Goal: Task Accomplishment & Management: Use online tool/utility

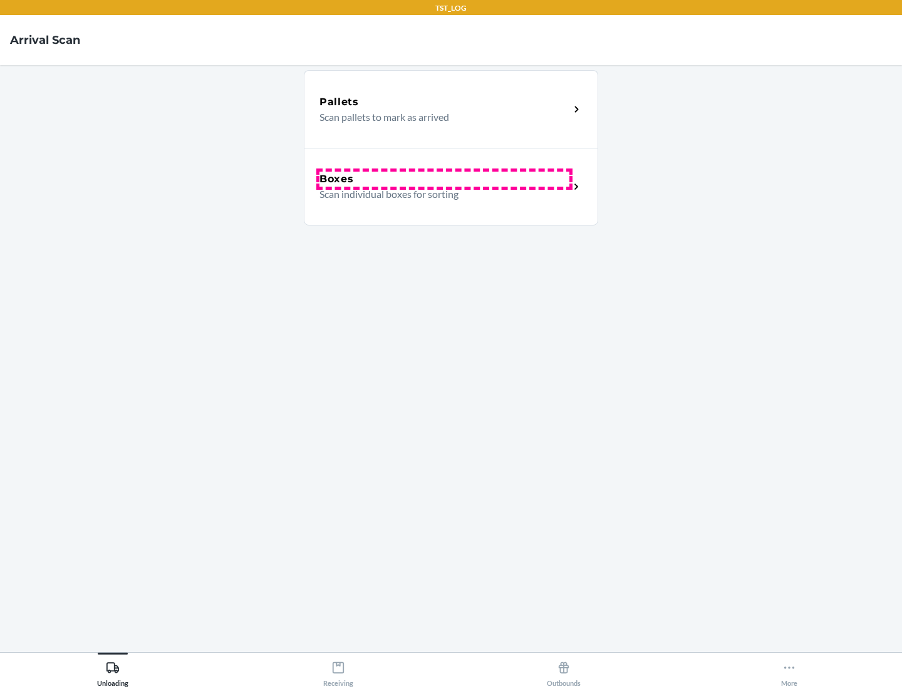
click at [444, 179] on div "Boxes" at bounding box center [444, 179] width 250 height 15
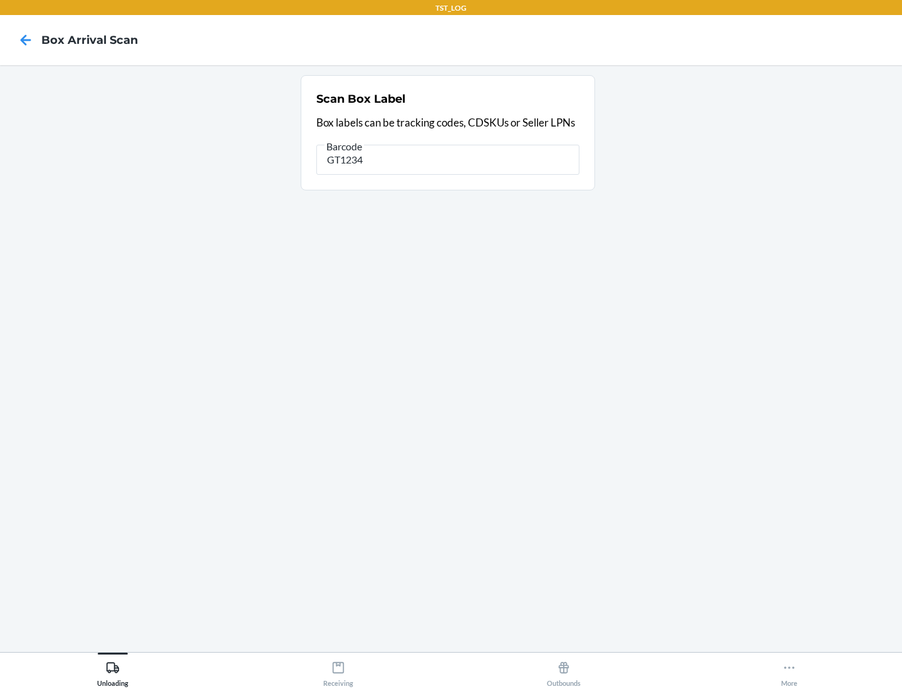
type input "GT1234"
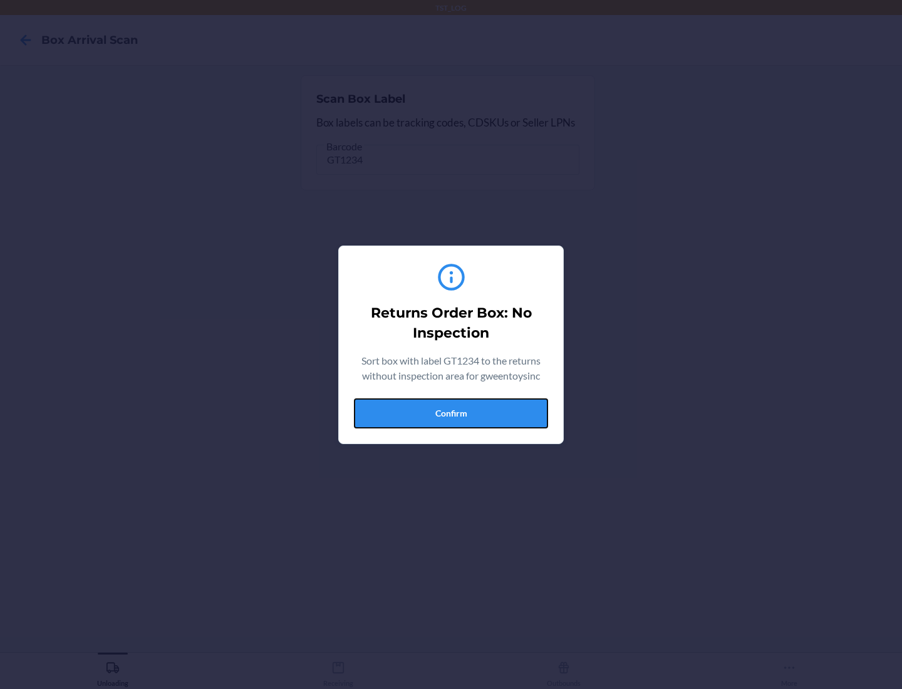
click at [451, 413] on button "Confirm" at bounding box center [451, 413] width 194 height 30
